Goal: Task Accomplishment & Management: Complete application form

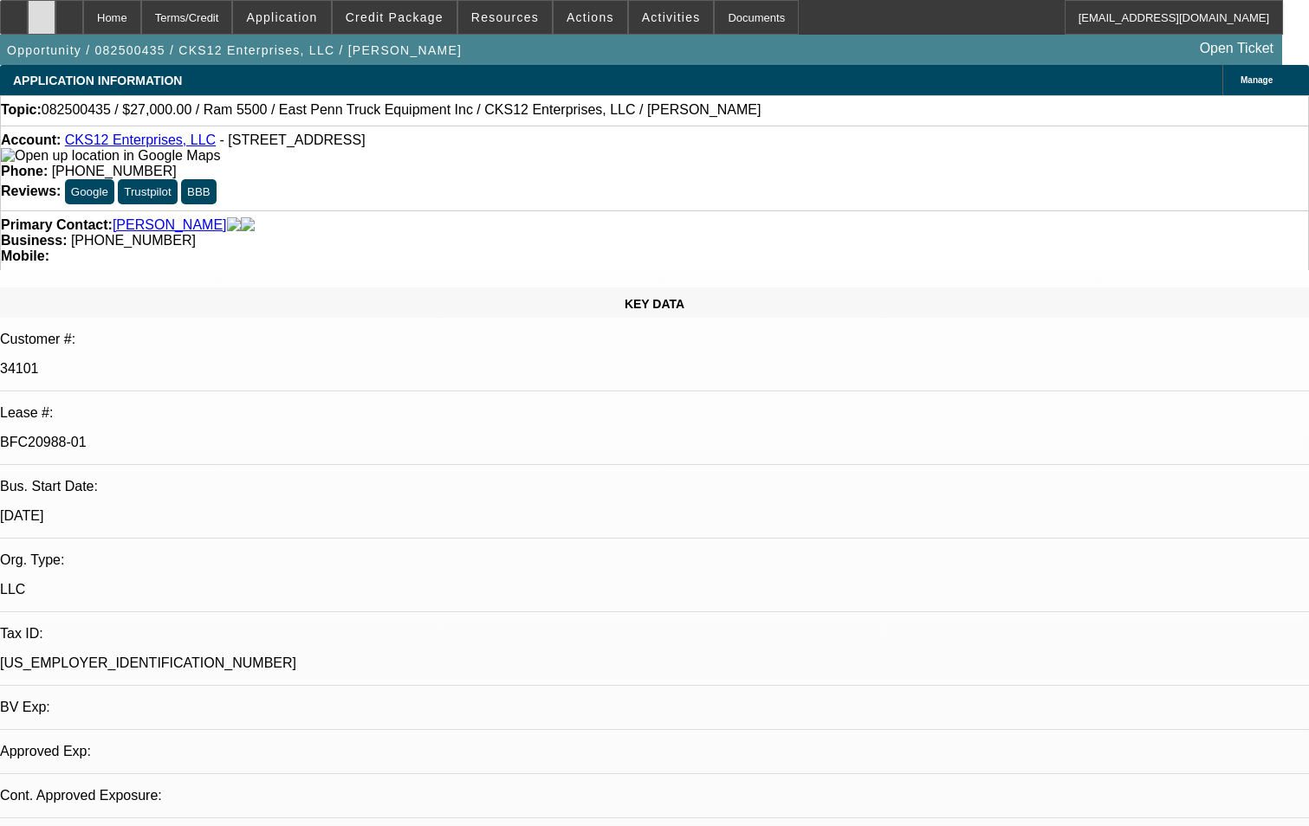
select select "0"
select select "2"
select select "0.1"
select select "0"
select select "2"
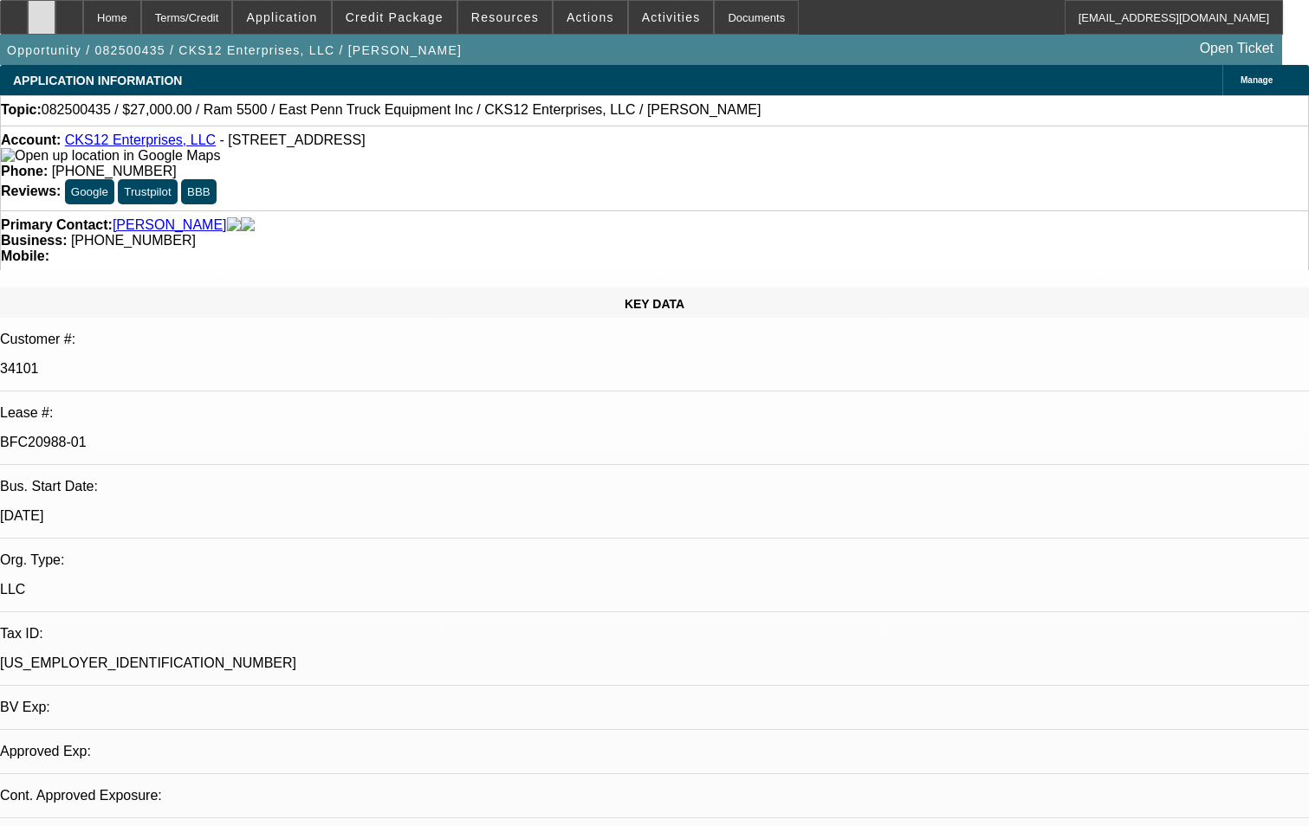
select select "0.1"
select select "0.15"
select select "0.1"
select select "0"
select select "2"
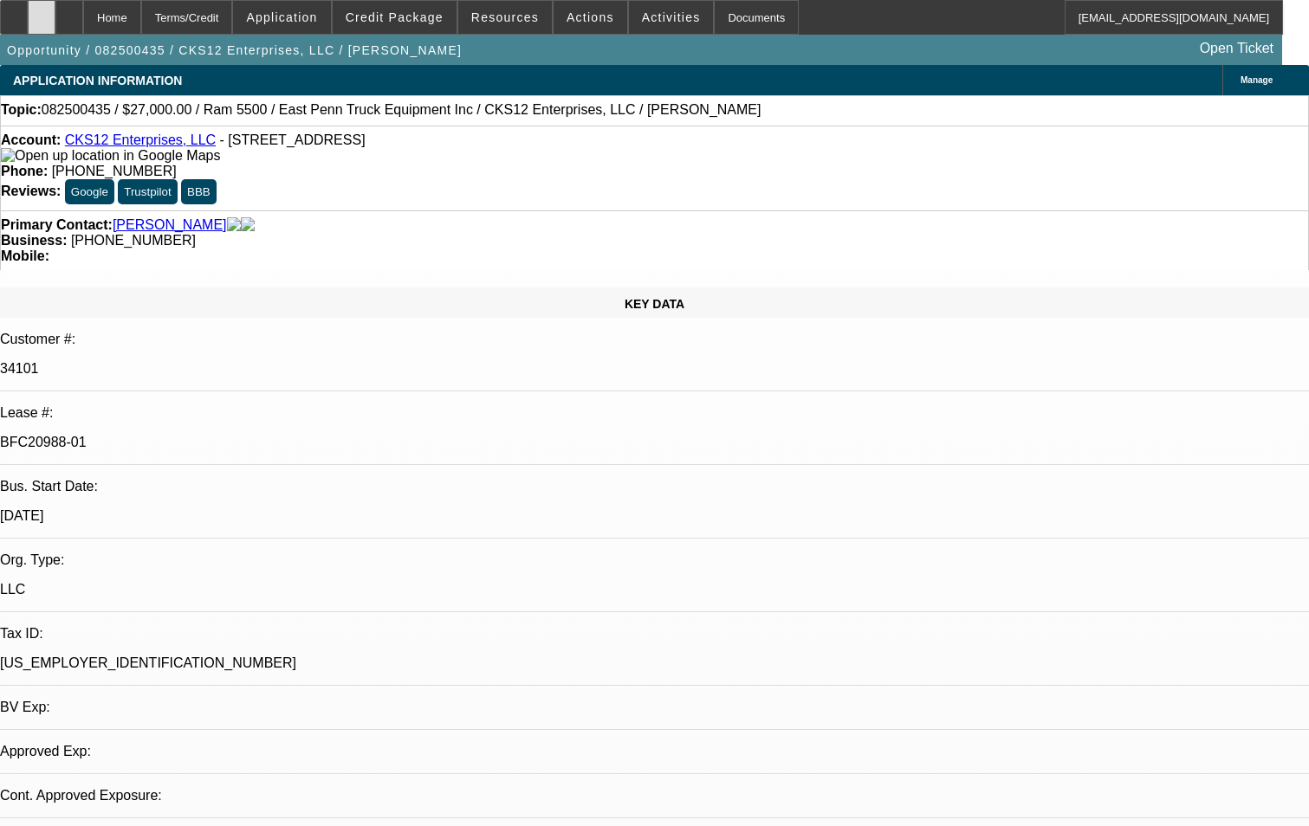
select select "0.1"
select select "1"
select select "2"
select select "4"
select select "1"
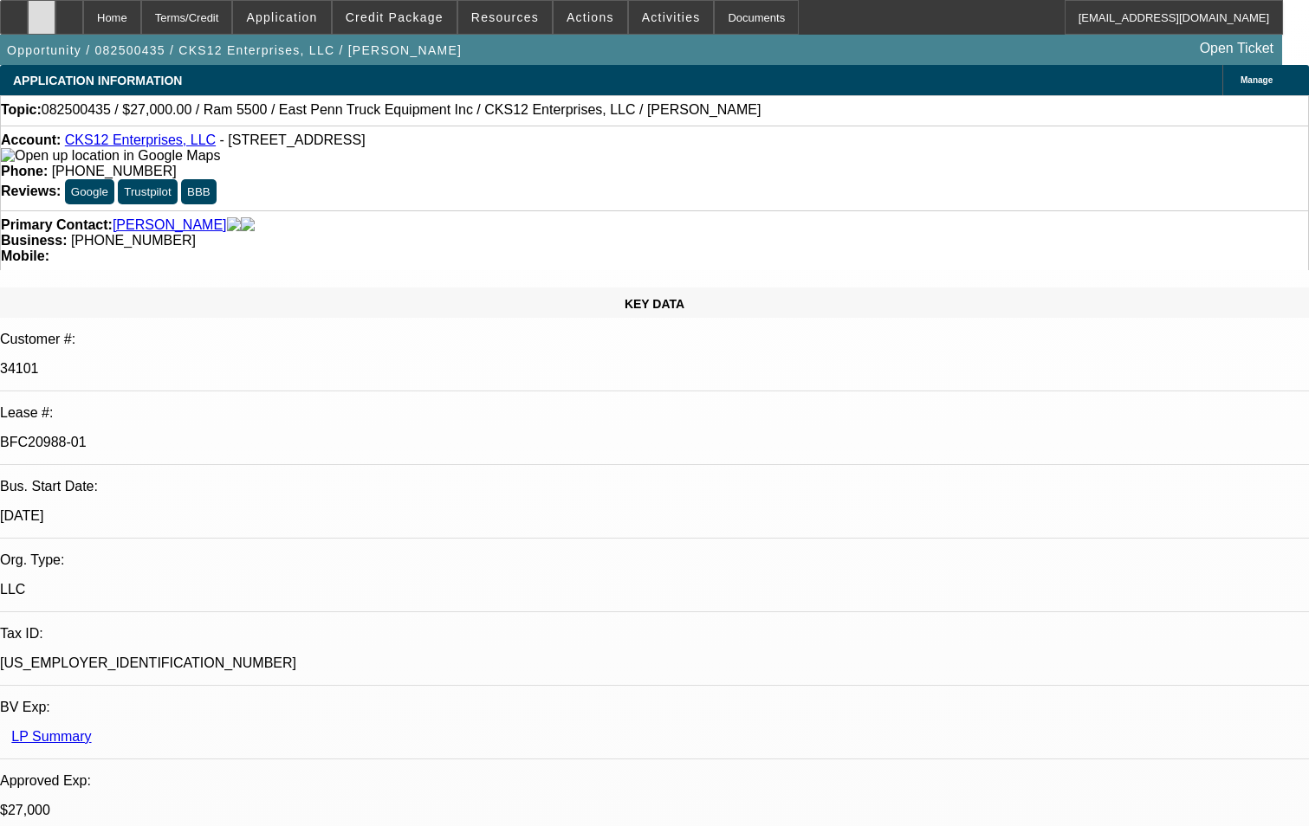
select select "2"
select select "4"
select select "1"
select select "2"
select select "4"
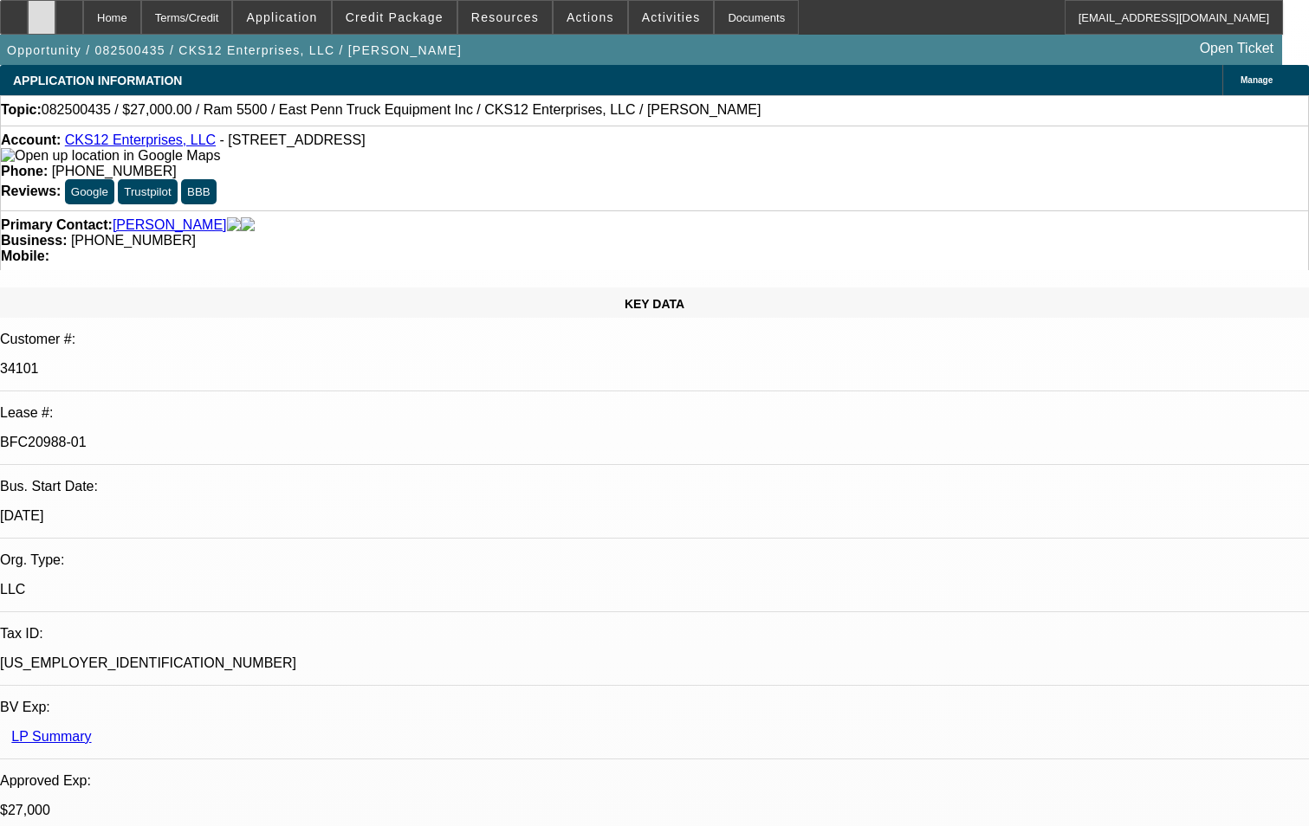
select select "1"
select select "2"
select select "4"
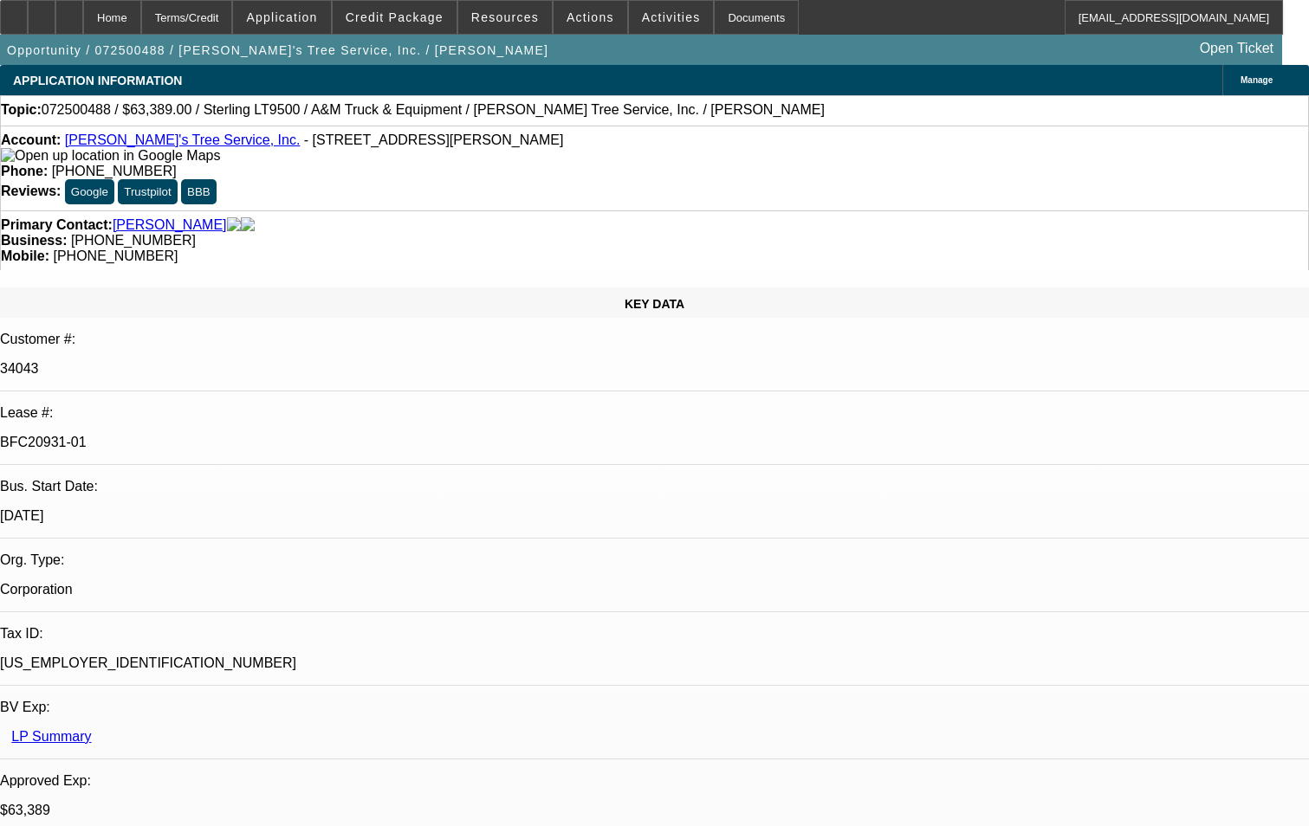
select select "0"
select select "2"
select select "0.1"
select select "0"
select select "2"
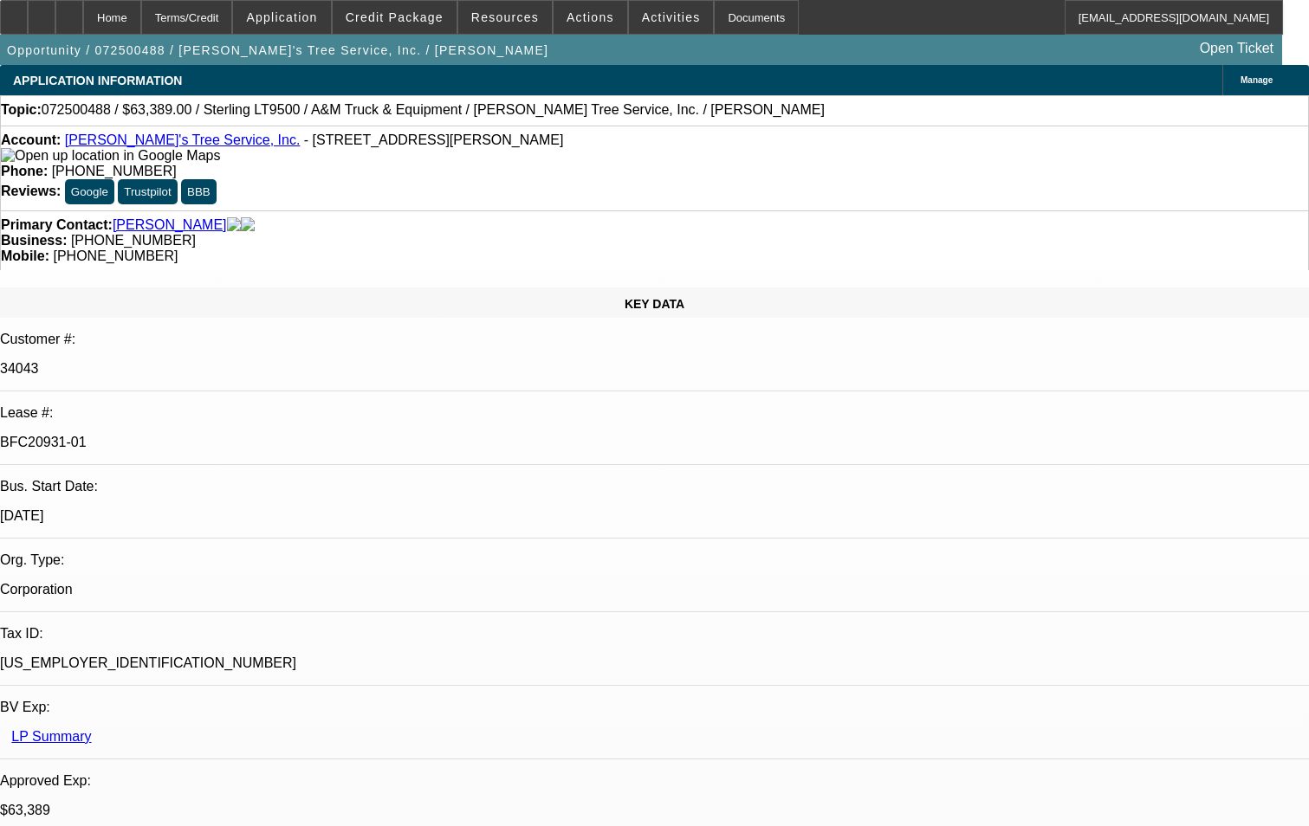
select select "0.1"
select select "0"
select select "2"
select select "0.1"
select select "0"
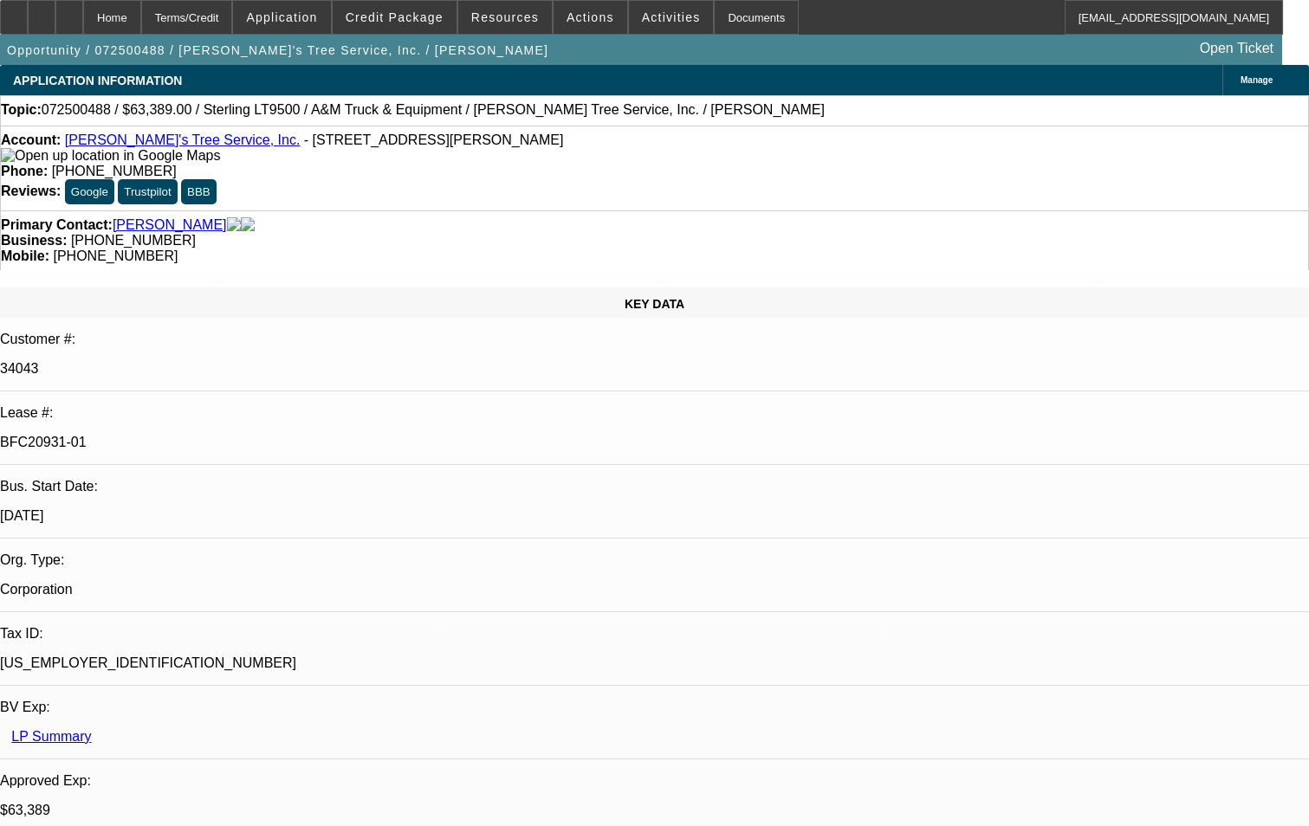
select select "2"
select select "0.1"
select select "1"
select select "2"
select select "4"
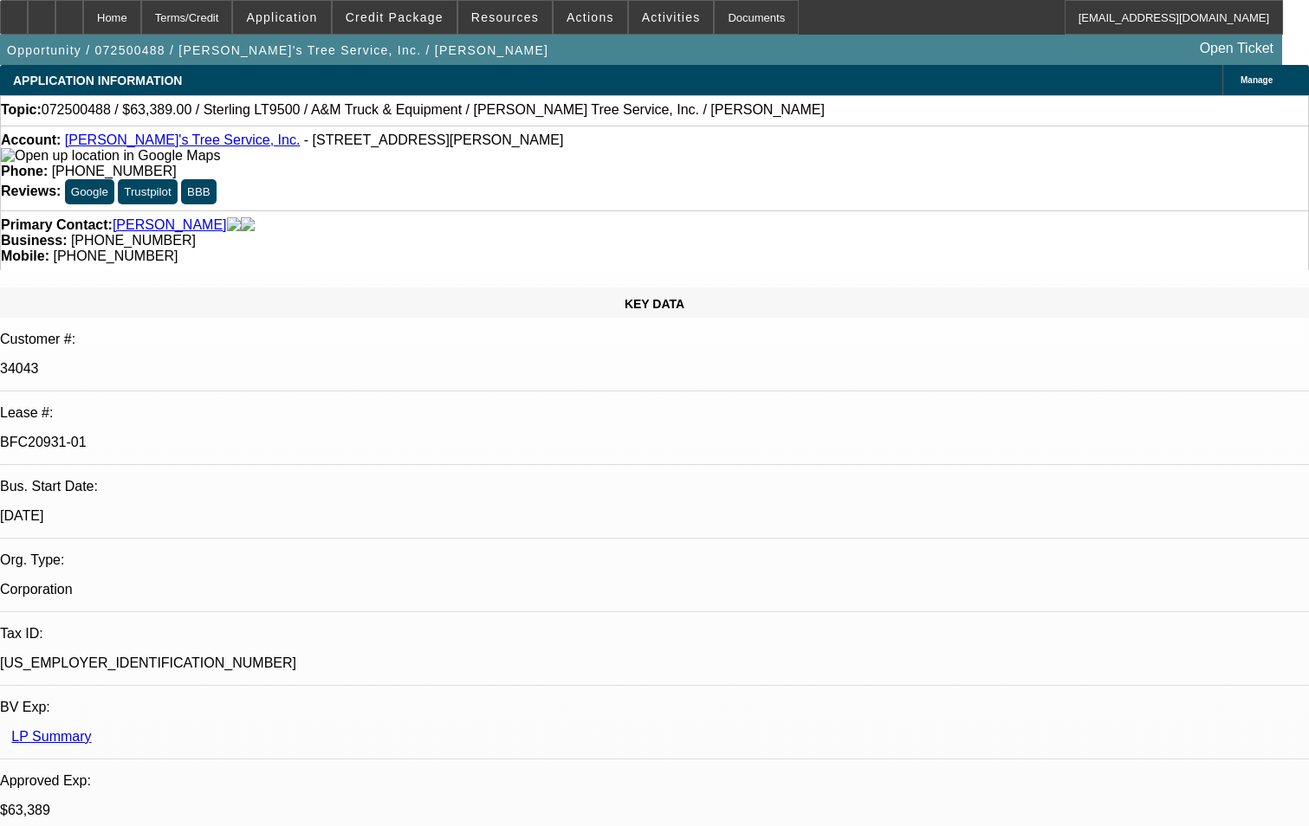
select select "1"
select select "2"
select select "4"
select select "1"
select select "2"
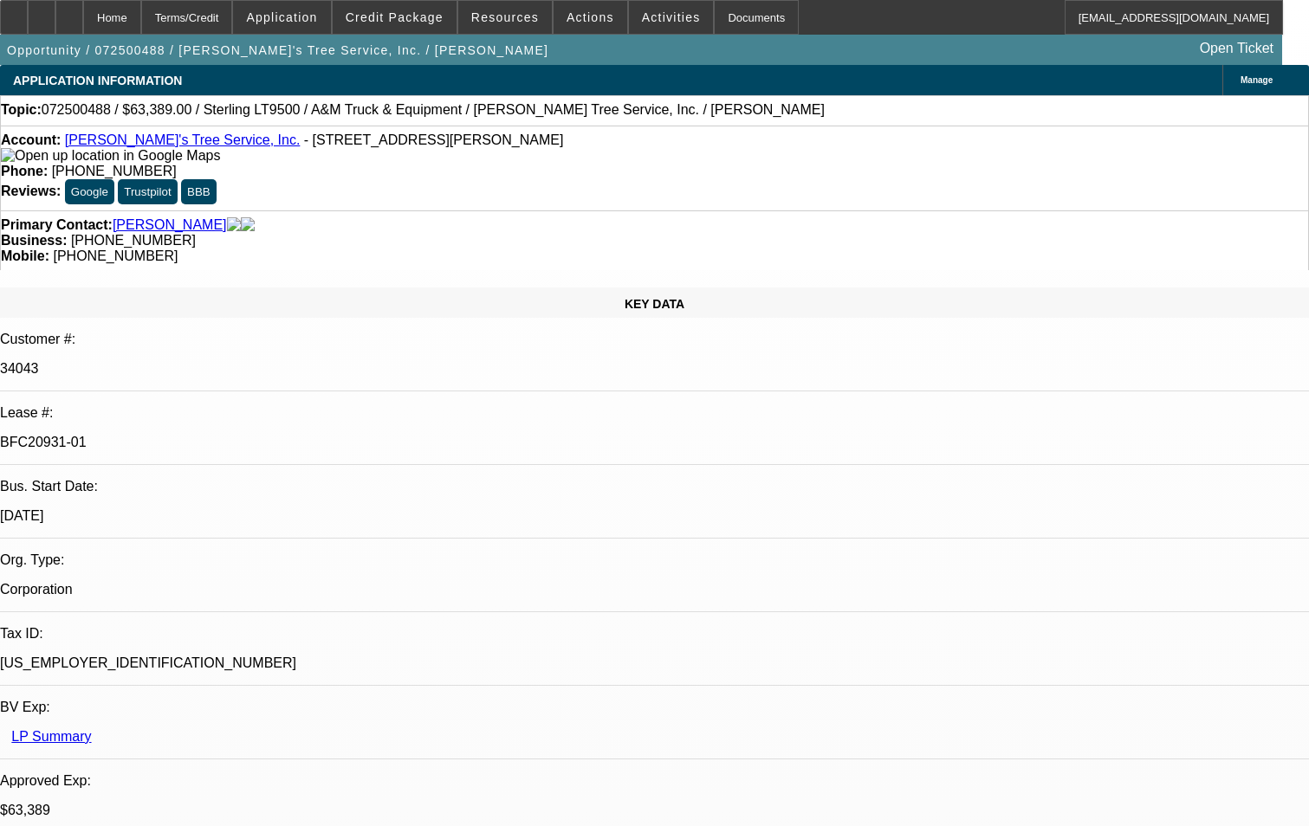
select select "4"
select select "1"
select select "2"
select select "4"
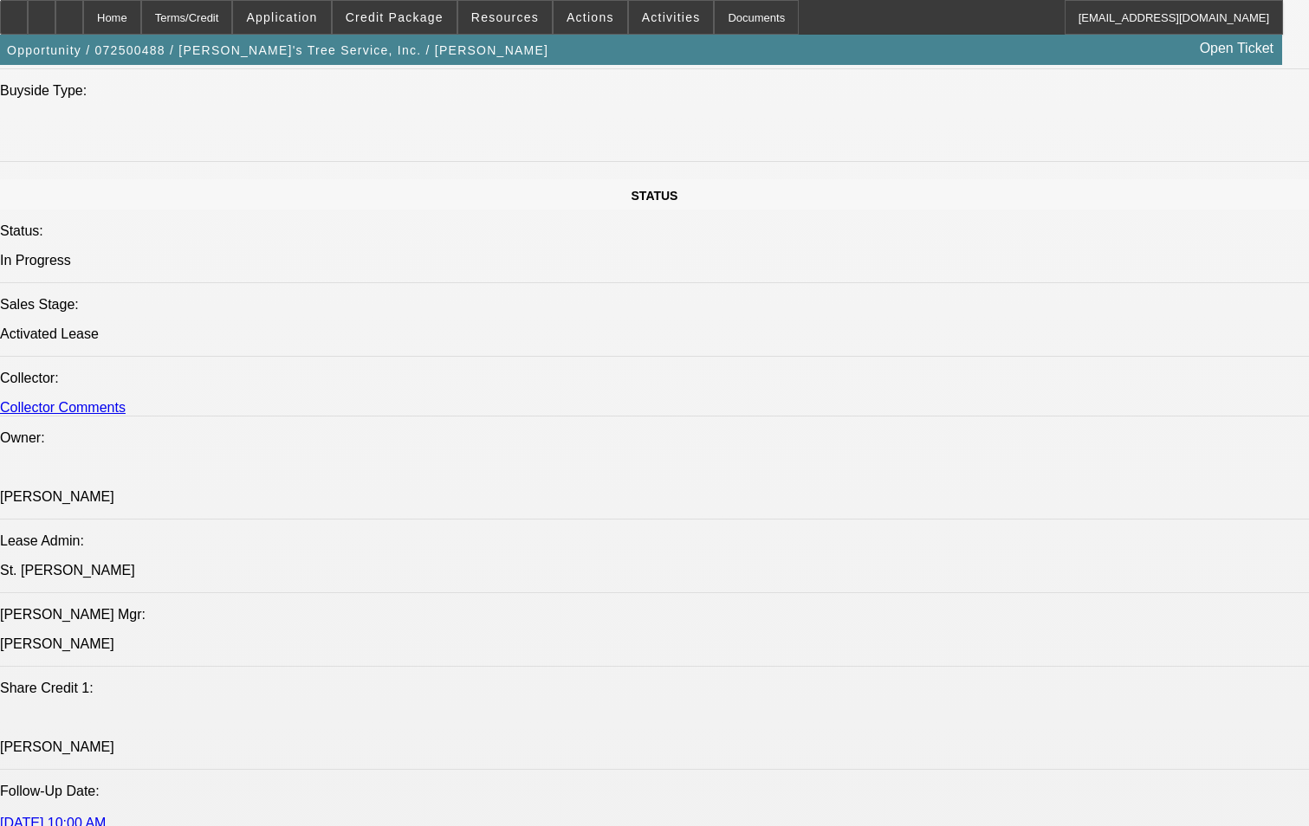
scroll to position [1559, 0]
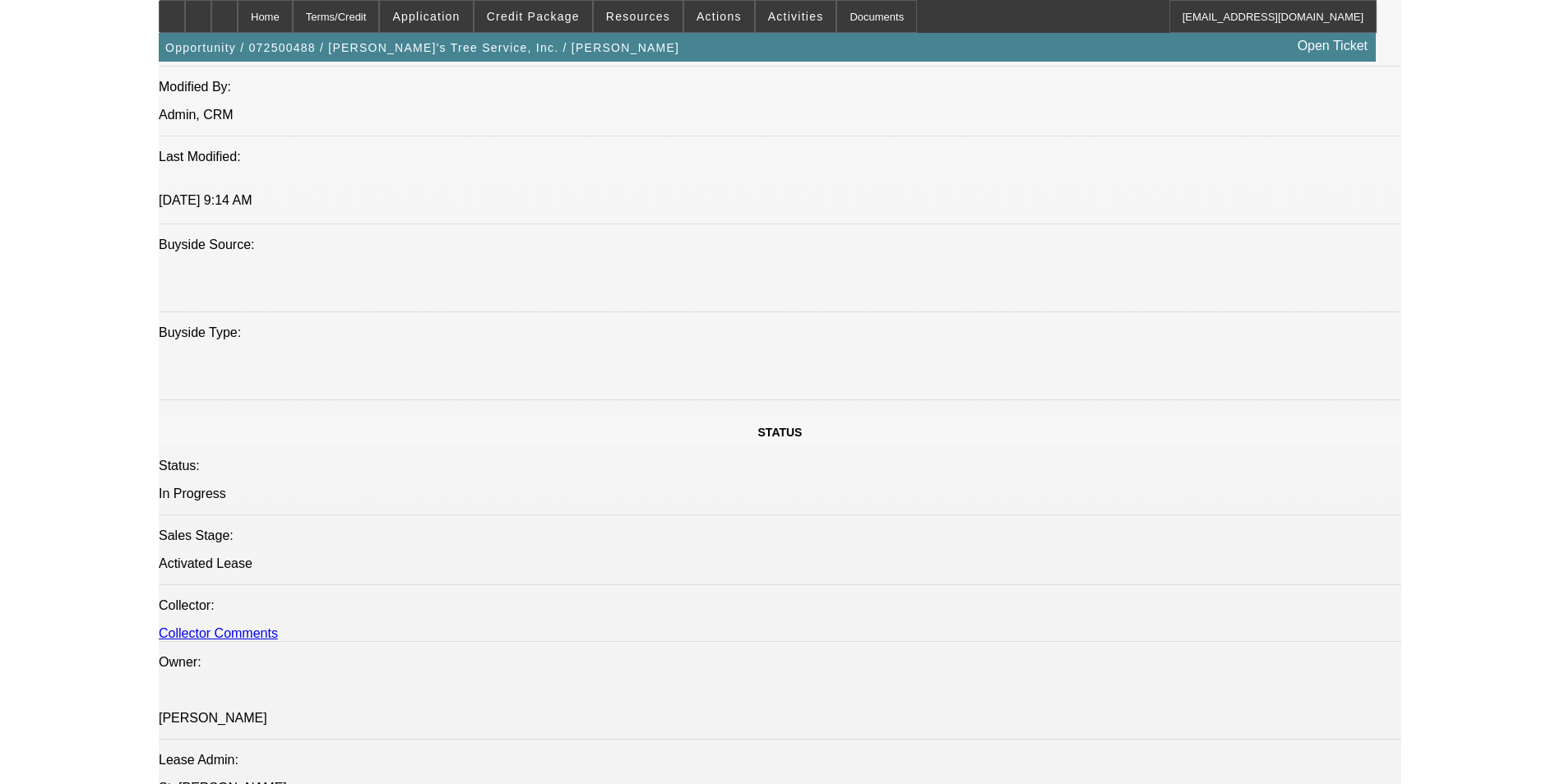
scroll to position [1388, 0]
